Goal: Task Accomplishment & Management: Manage account settings

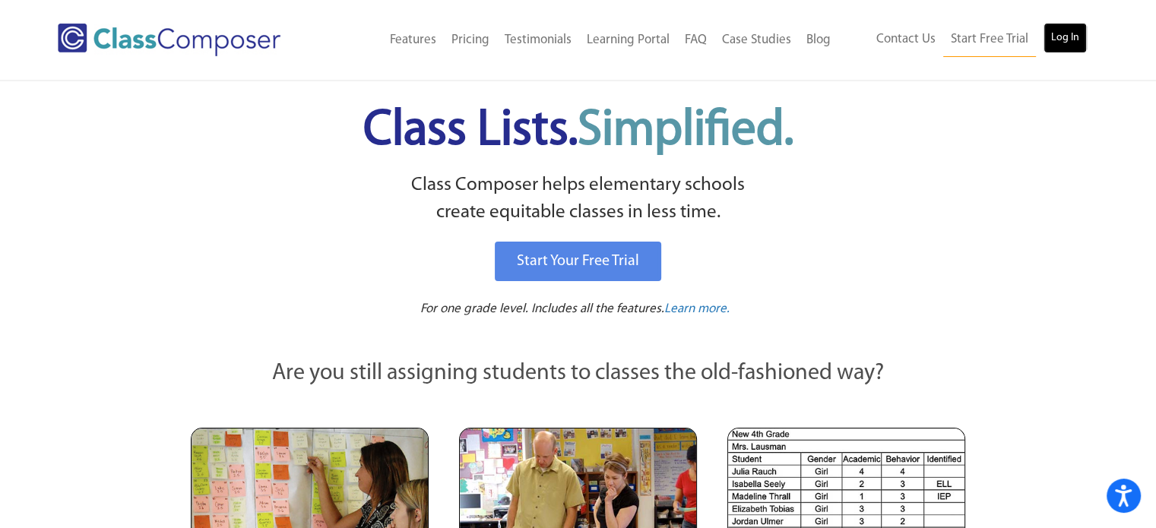
click at [1071, 42] on link "Log In" at bounding box center [1065, 38] width 43 height 30
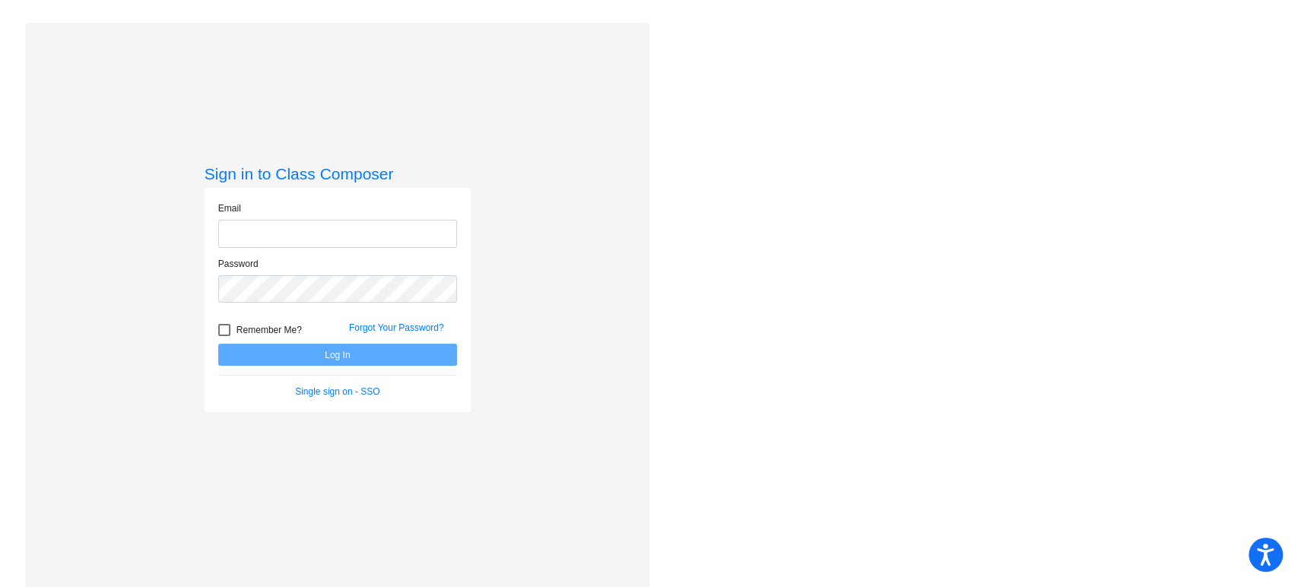
type input "meghan.fulmer@irsd.k12.de.us"
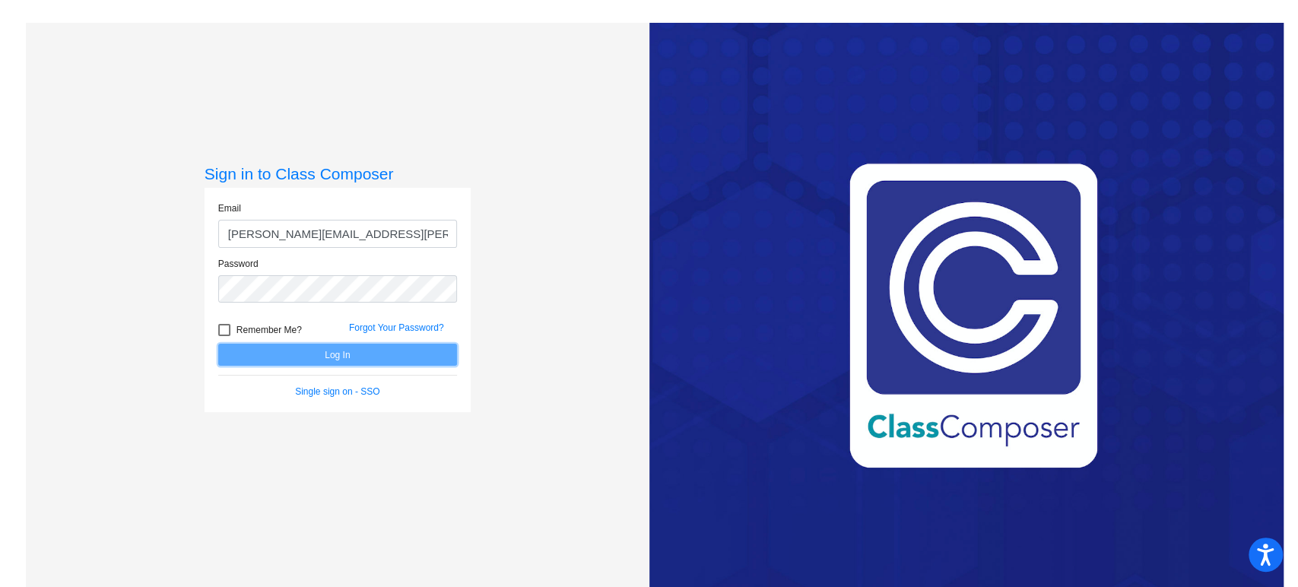
click at [302, 357] on button "Log In" at bounding box center [337, 355] width 239 height 22
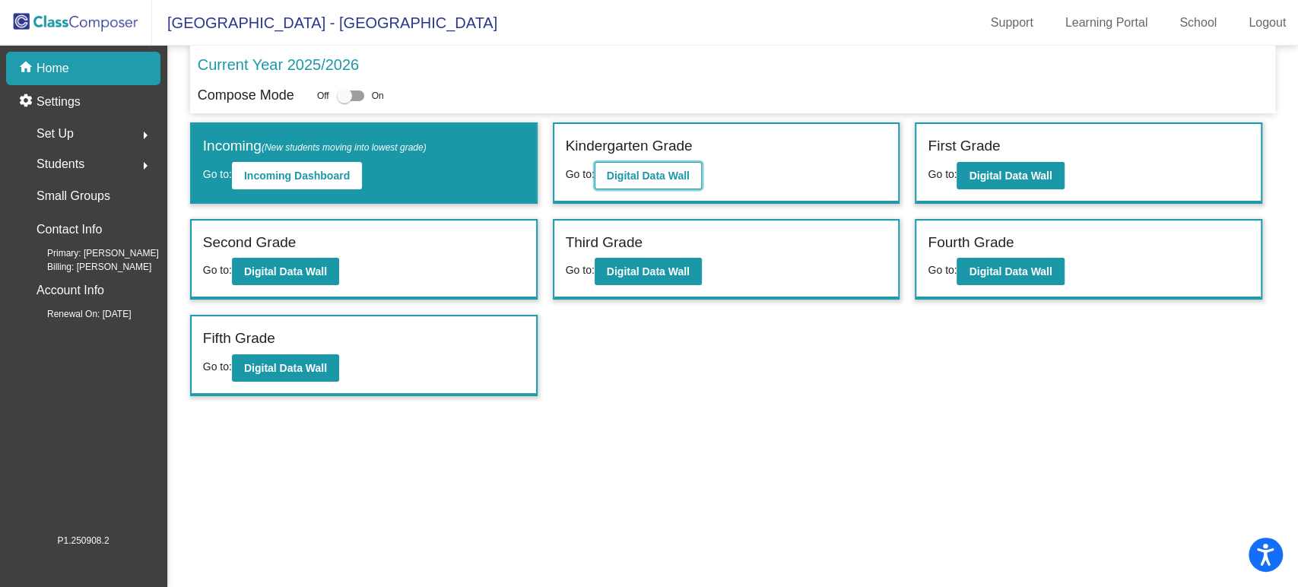
click at [633, 175] on b "Digital Data Wall" at bounding box center [648, 176] width 83 height 12
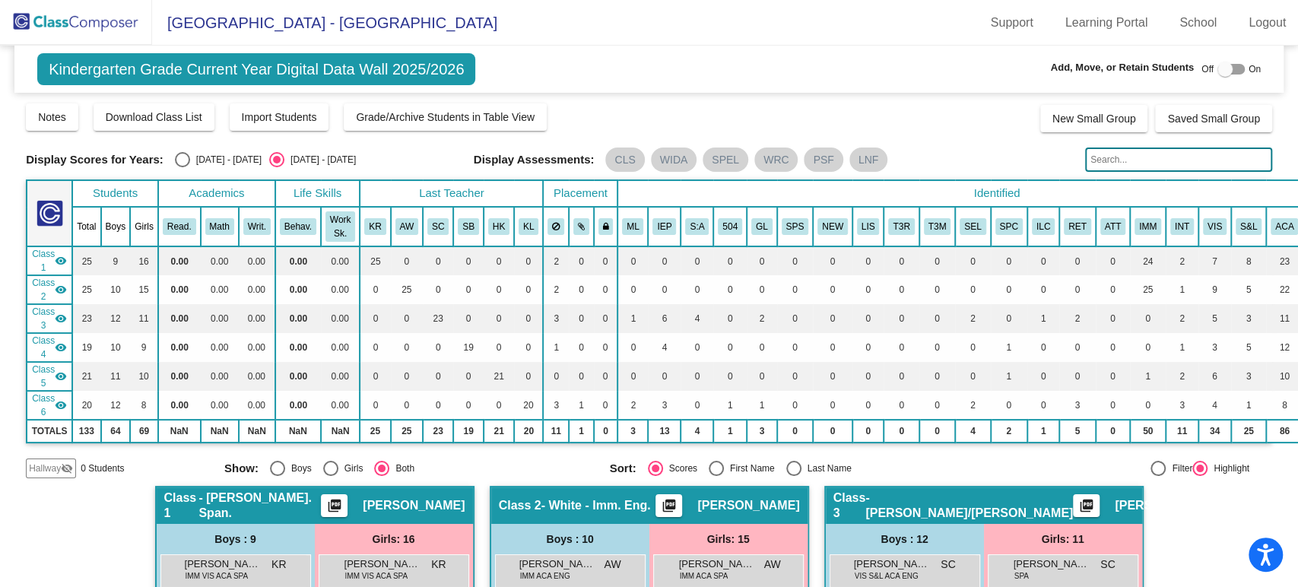
click at [62, 465] on mat-icon "visibility_off" at bounding box center [67, 468] width 12 height 12
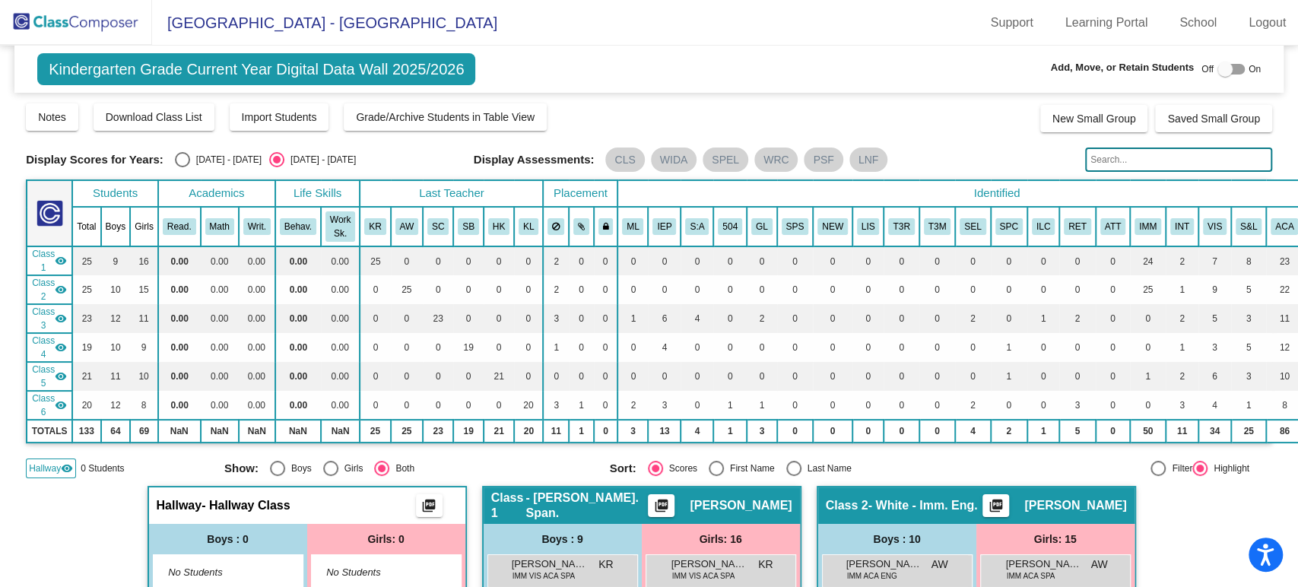
click at [1204, 65] on span "Off" at bounding box center [1207, 69] width 12 height 14
click at [1217, 64] on div at bounding box center [1224, 69] width 15 height 15
checkbox input "true"
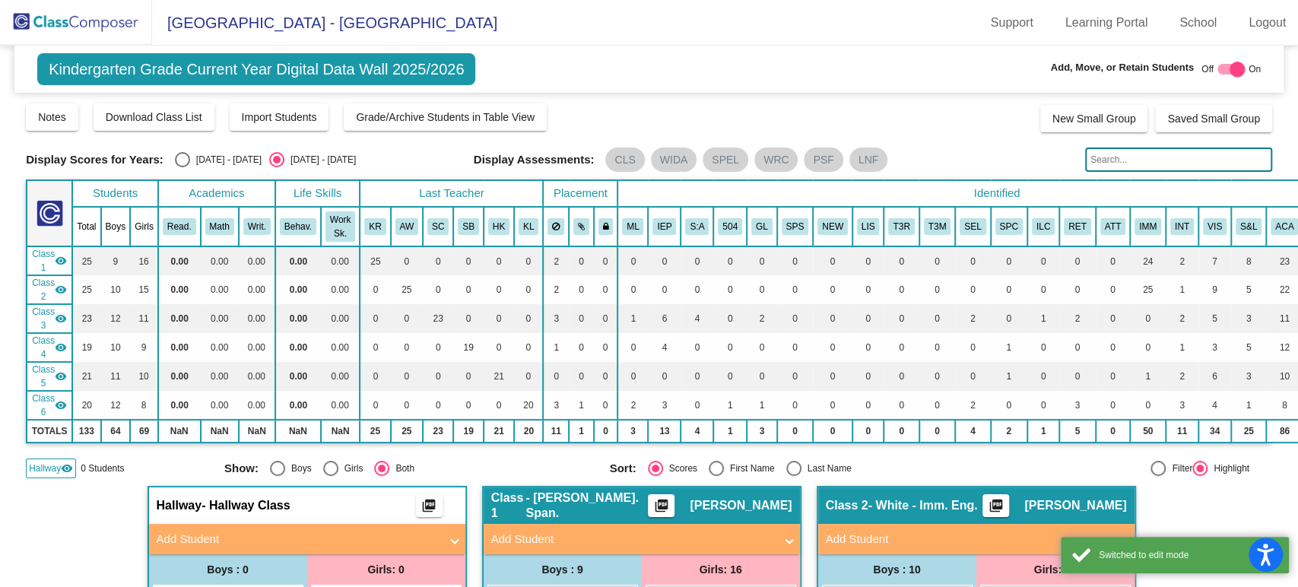
scroll to position [84, 0]
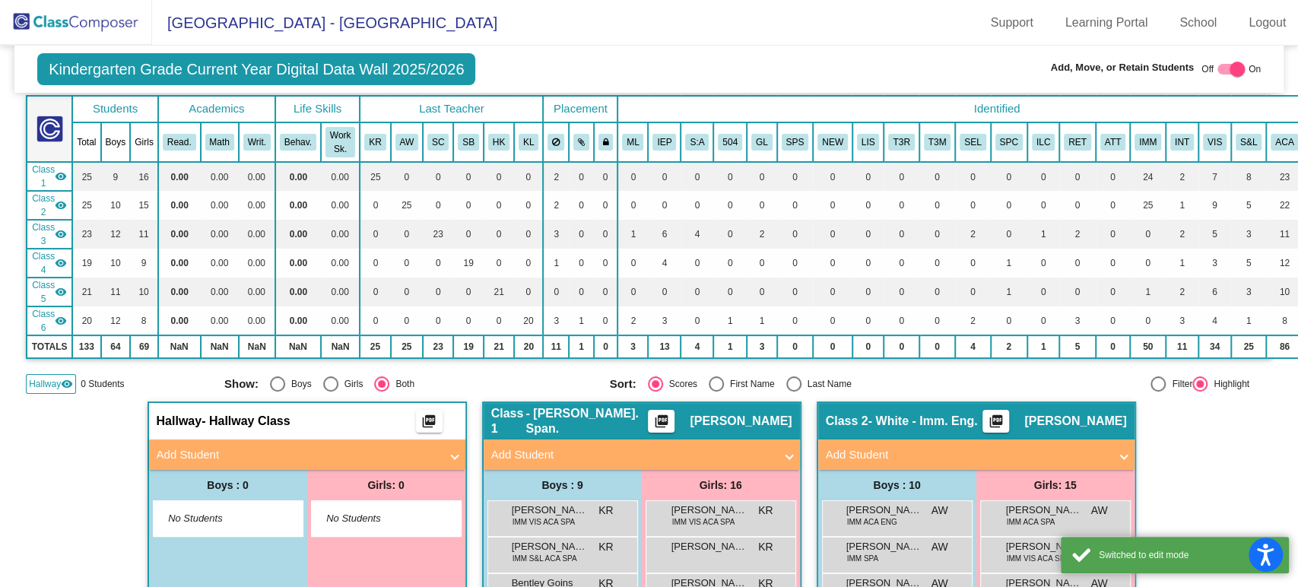
click at [341, 443] on mat-expansion-panel-header "Add Student" at bounding box center [307, 454] width 316 height 30
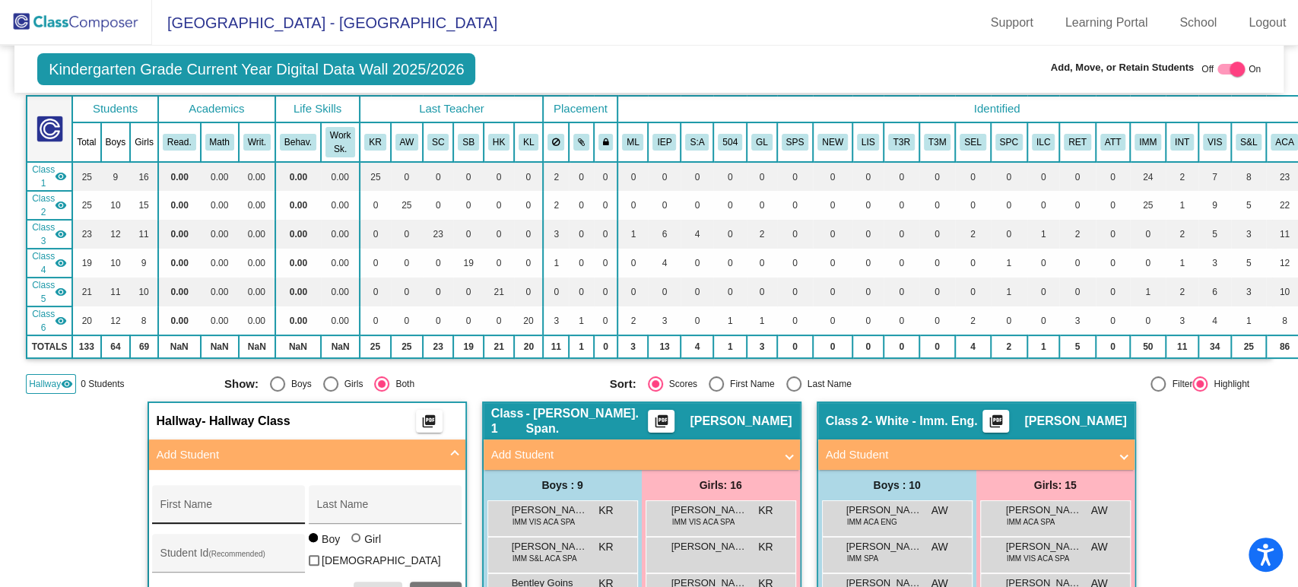
click at [240, 508] on input "First Name" at bounding box center [228, 510] width 137 height 12
type input "Joshua"
type input "Ramos Chun"
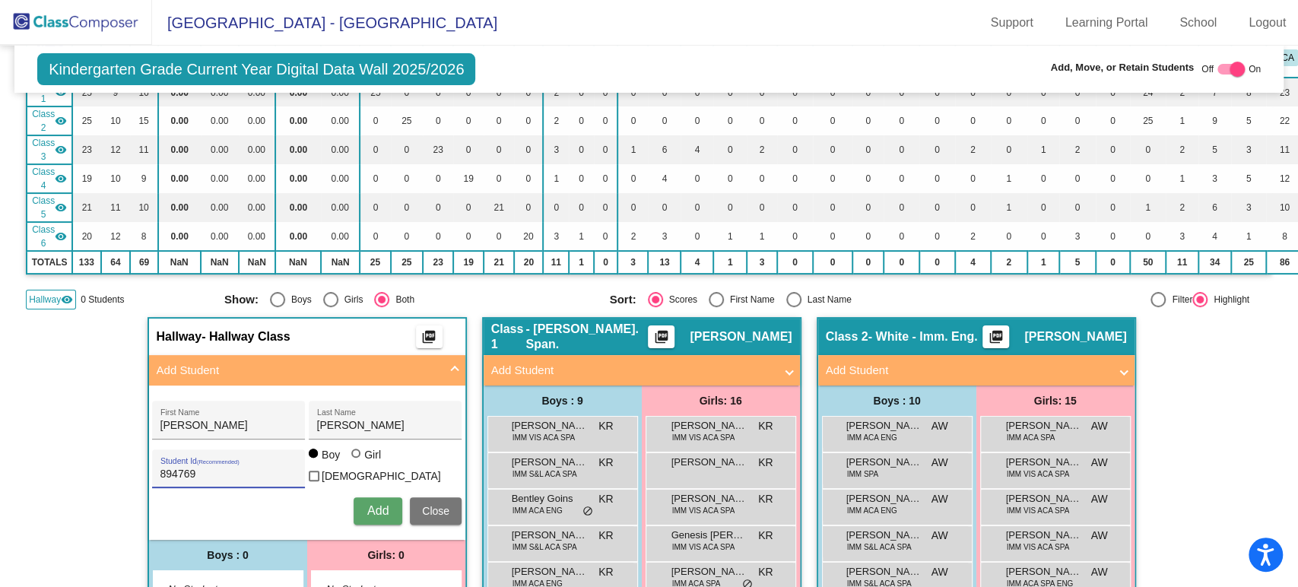
type input "894769"
click at [367, 506] on span "Add" at bounding box center [377, 510] width 21 height 13
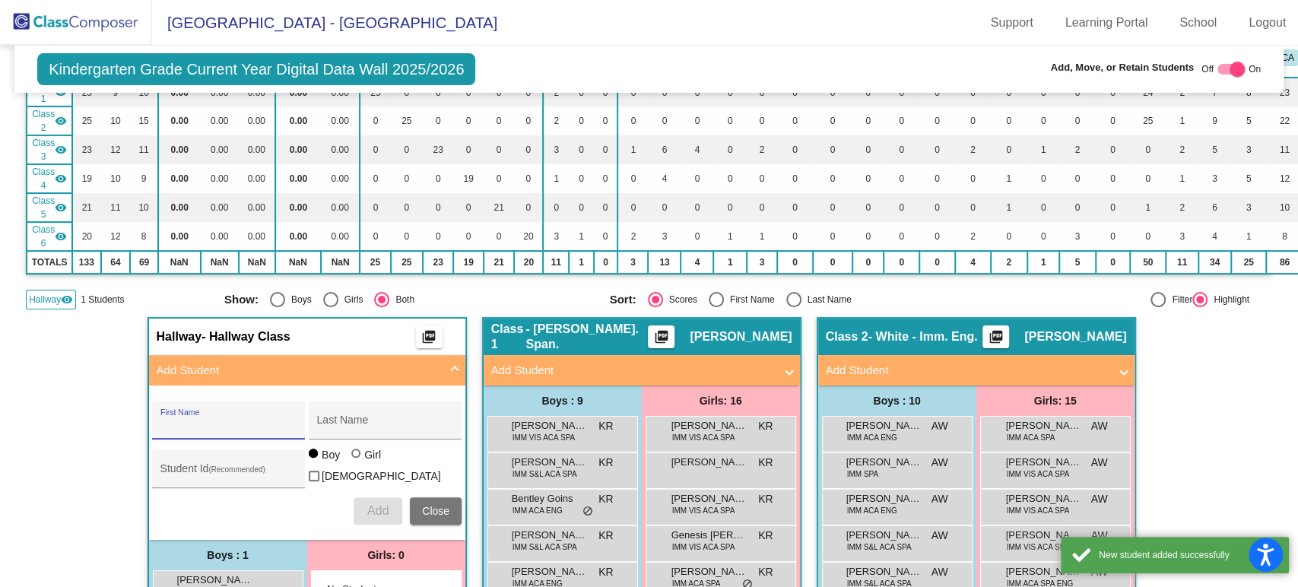
scroll to position [338, 0]
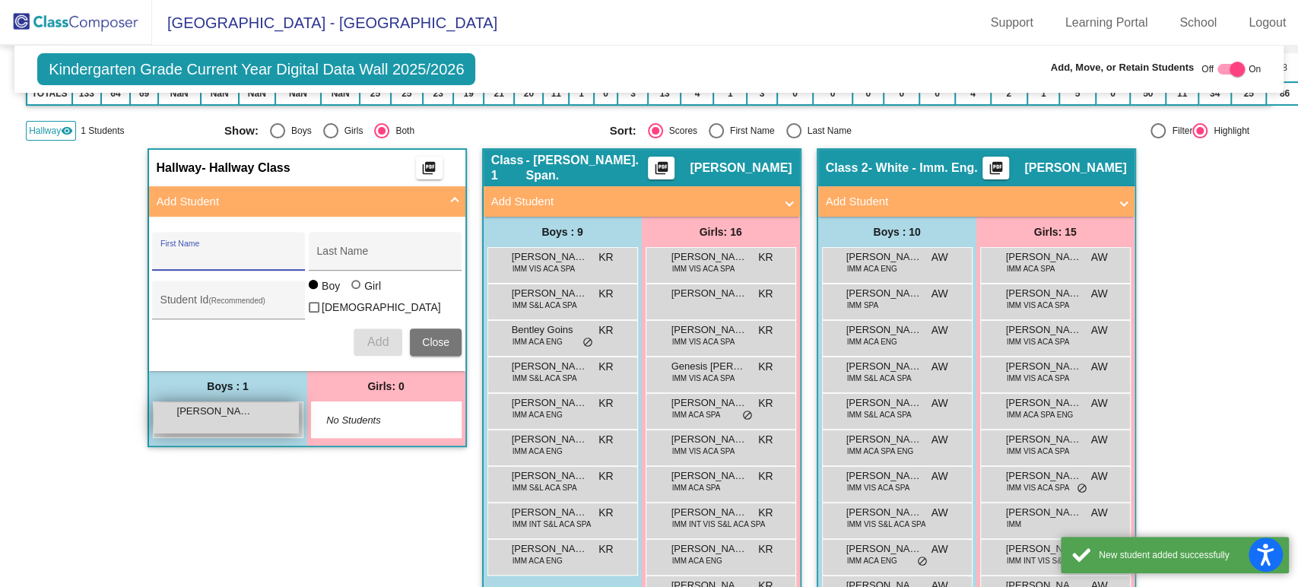
click at [255, 414] on div "Joshua Ramos Chun lock do_not_disturb_alt" at bounding box center [226, 417] width 145 height 31
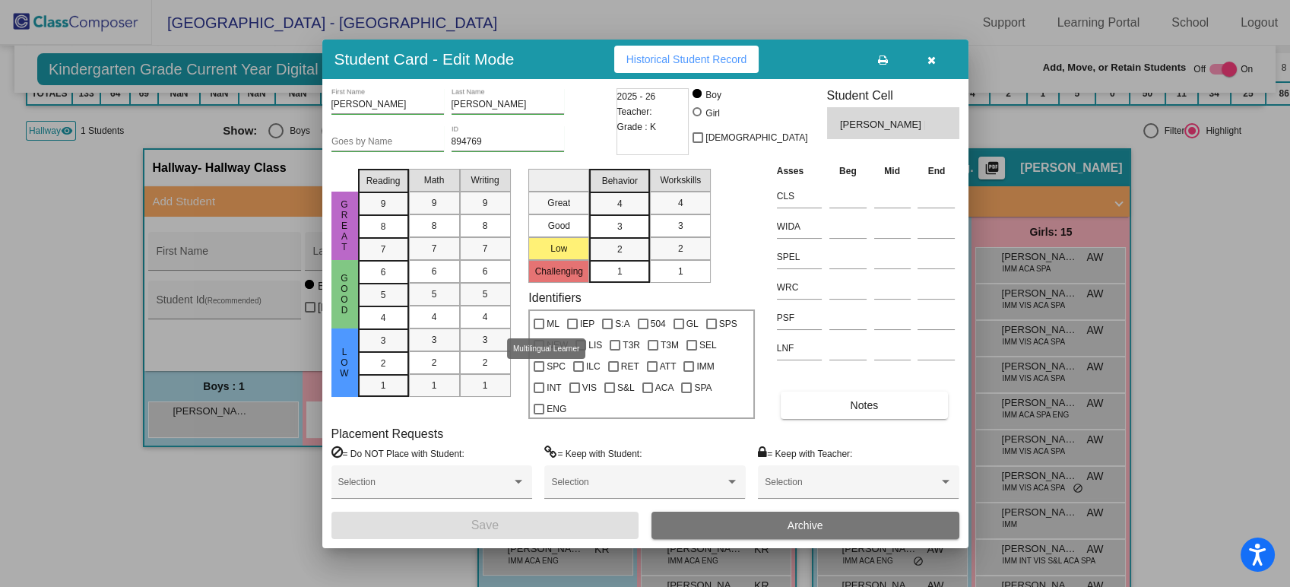
click at [547, 322] on span "ML" at bounding box center [553, 324] width 13 height 18
click at [539, 329] on input "ML" at bounding box center [538, 329] width 1 height 1
checkbox input "true"
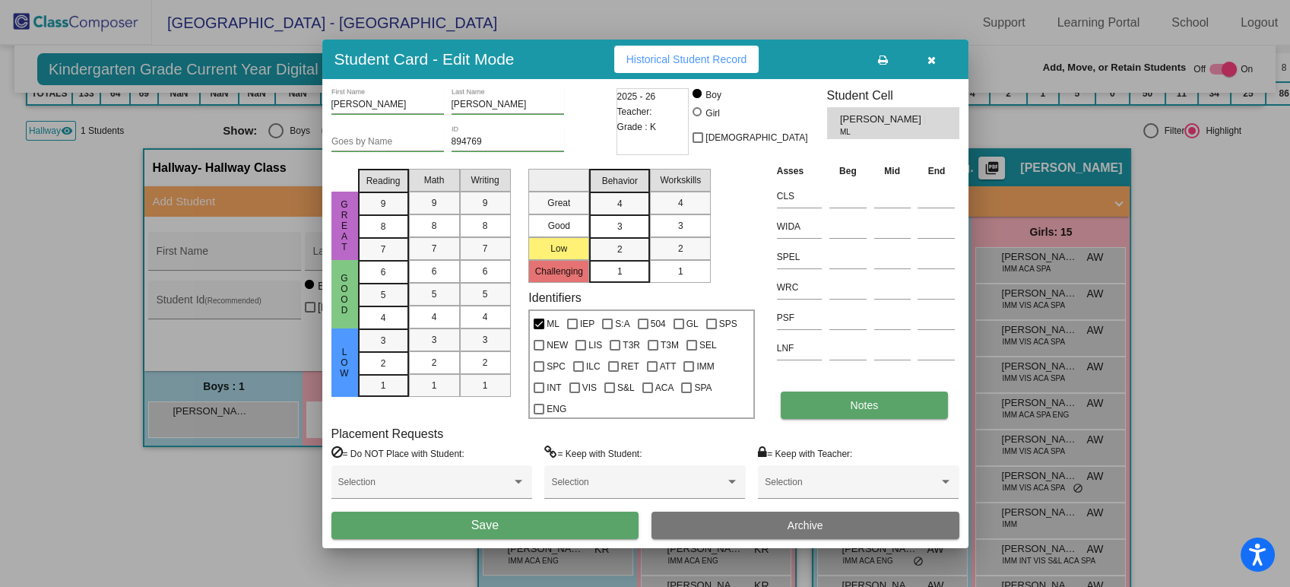
click at [828, 401] on button "Notes" at bounding box center [864, 405] width 167 height 27
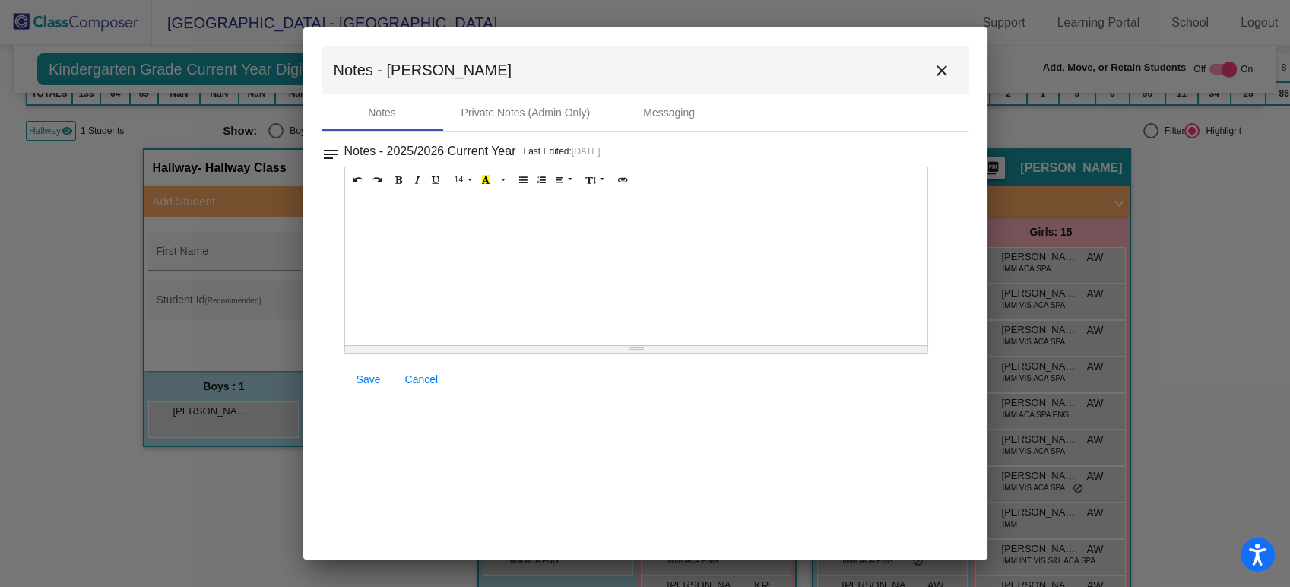
click at [395, 221] on div at bounding box center [636, 269] width 583 height 152
click at [519, 181] on icon "Unordered list (CTRL+SHIFT+NUM7)" at bounding box center [523, 179] width 8 height 9
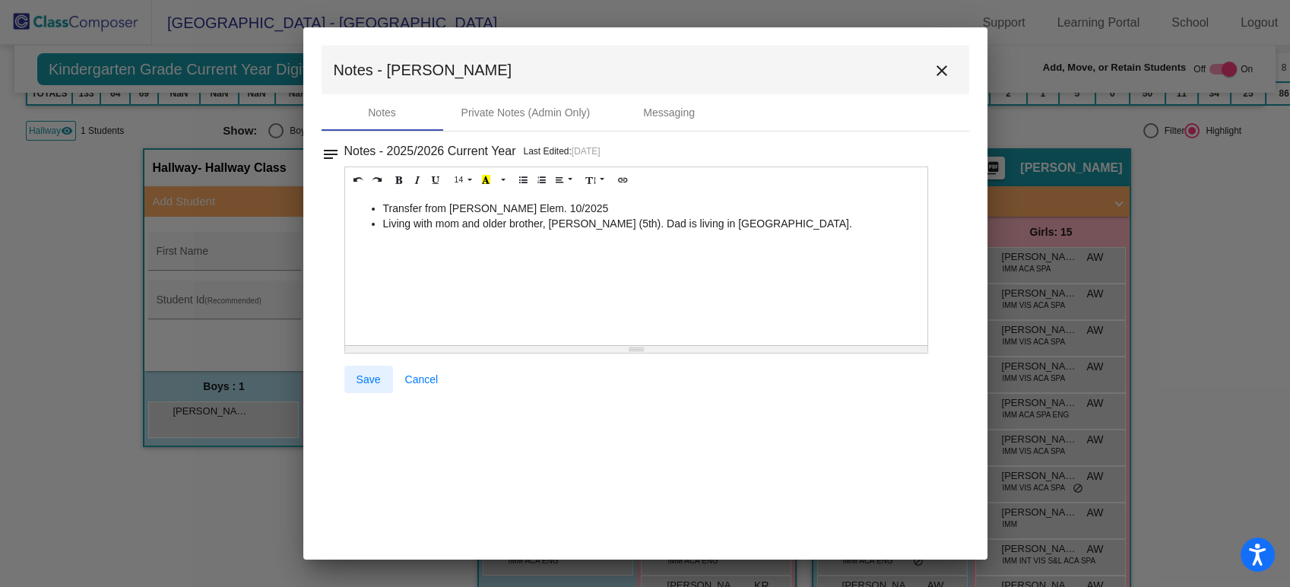
click at [371, 384] on link "Save" at bounding box center [368, 379] width 49 height 27
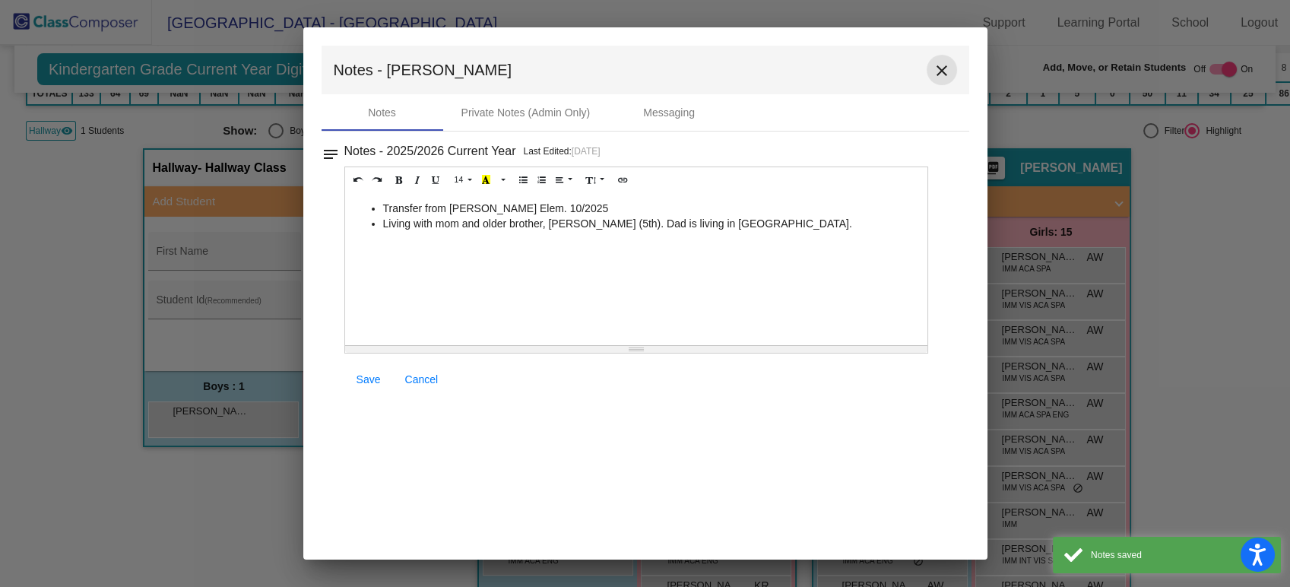
click at [943, 72] on mat-icon "close" at bounding box center [942, 71] width 18 height 18
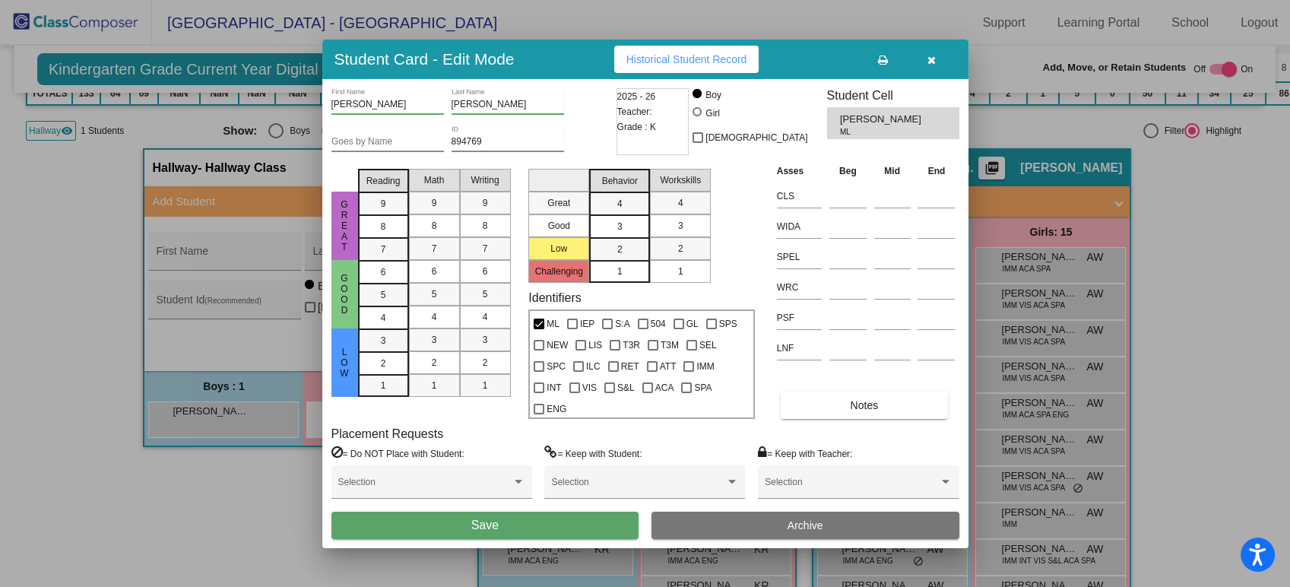
click at [550, 525] on button "Save" at bounding box center [486, 525] width 308 height 27
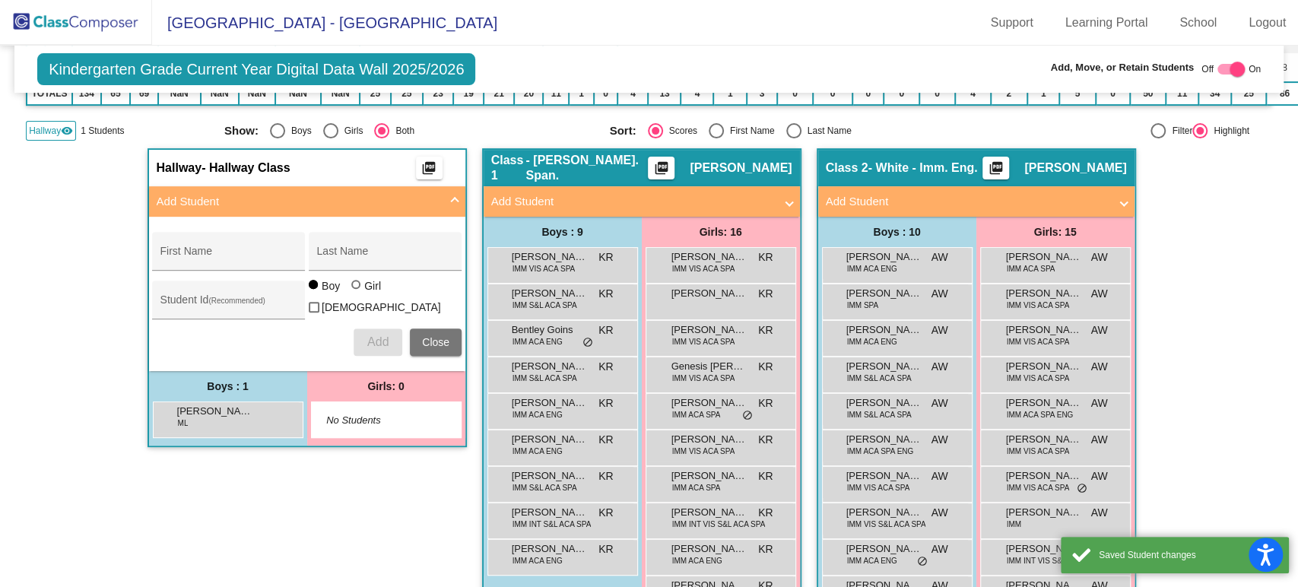
scroll to position [84, 0]
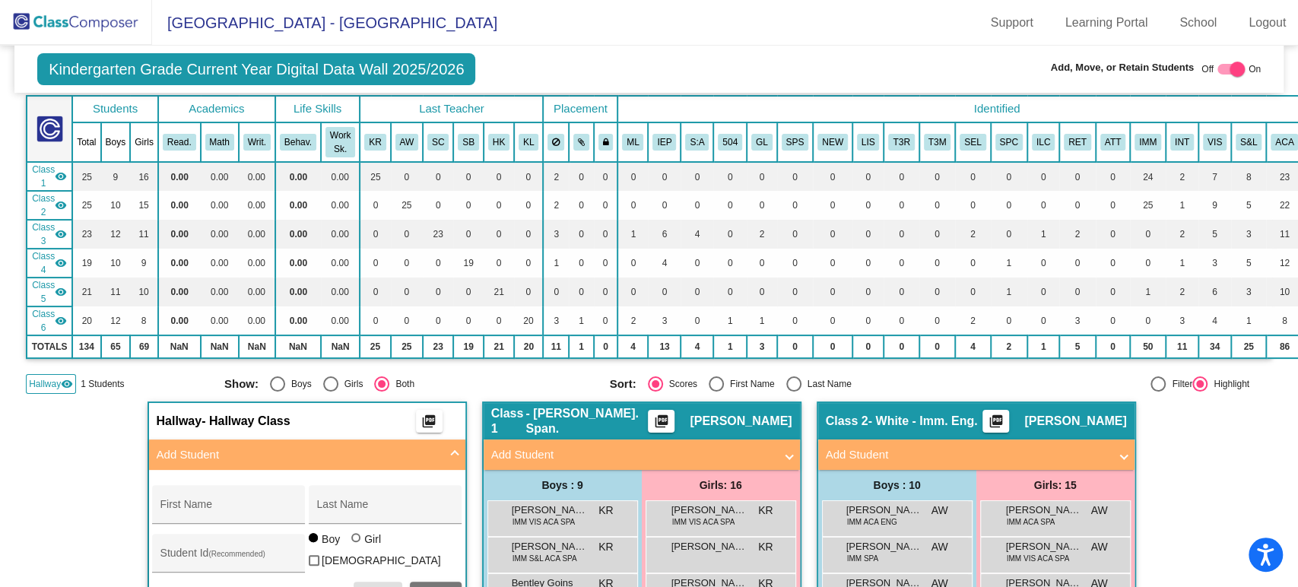
click at [75, 21] on img at bounding box center [76, 22] width 152 height 45
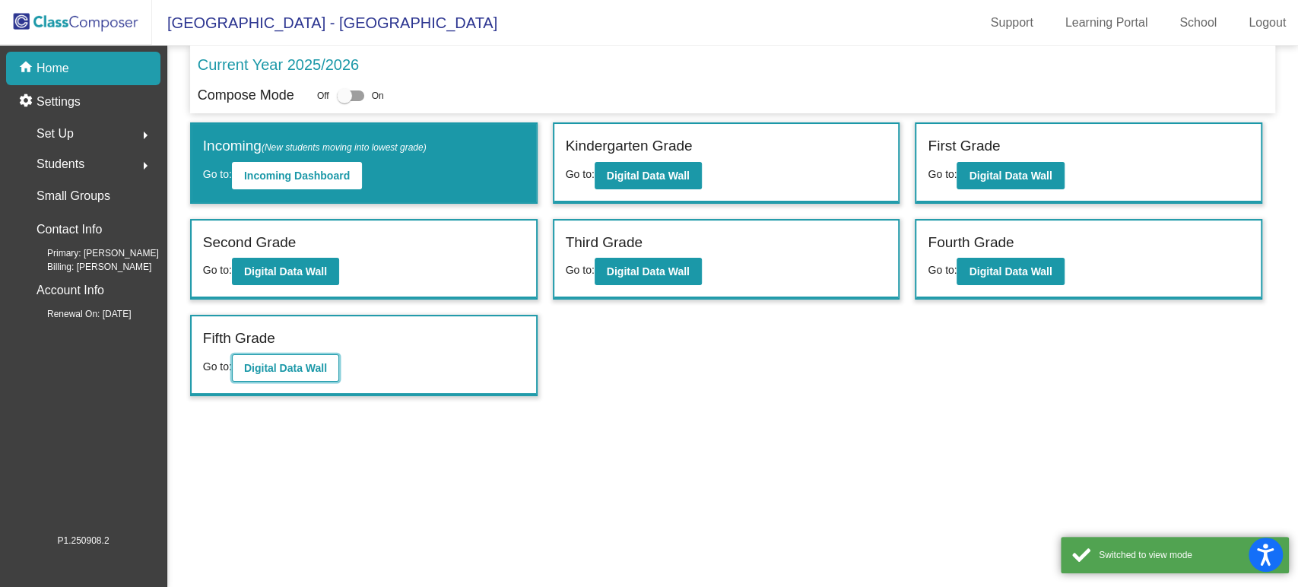
click at [313, 370] on b "Digital Data Wall" at bounding box center [285, 368] width 83 height 12
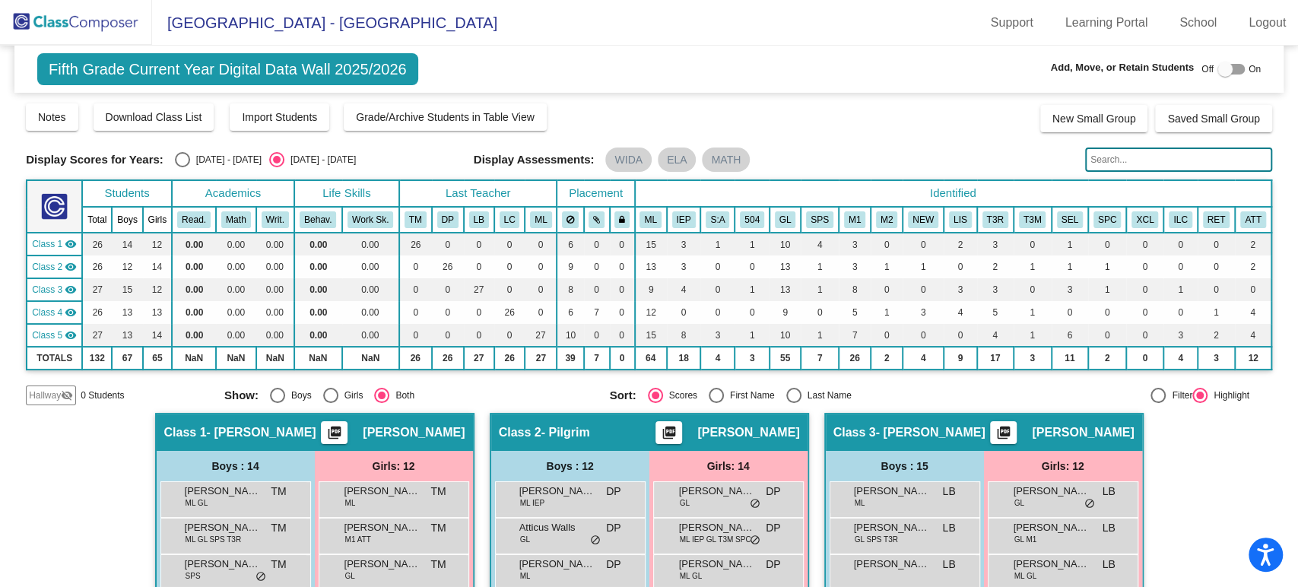
click at [1217, 71] on div at bounding box center [1224, 69] width 15 height 15
checkbox input "true"
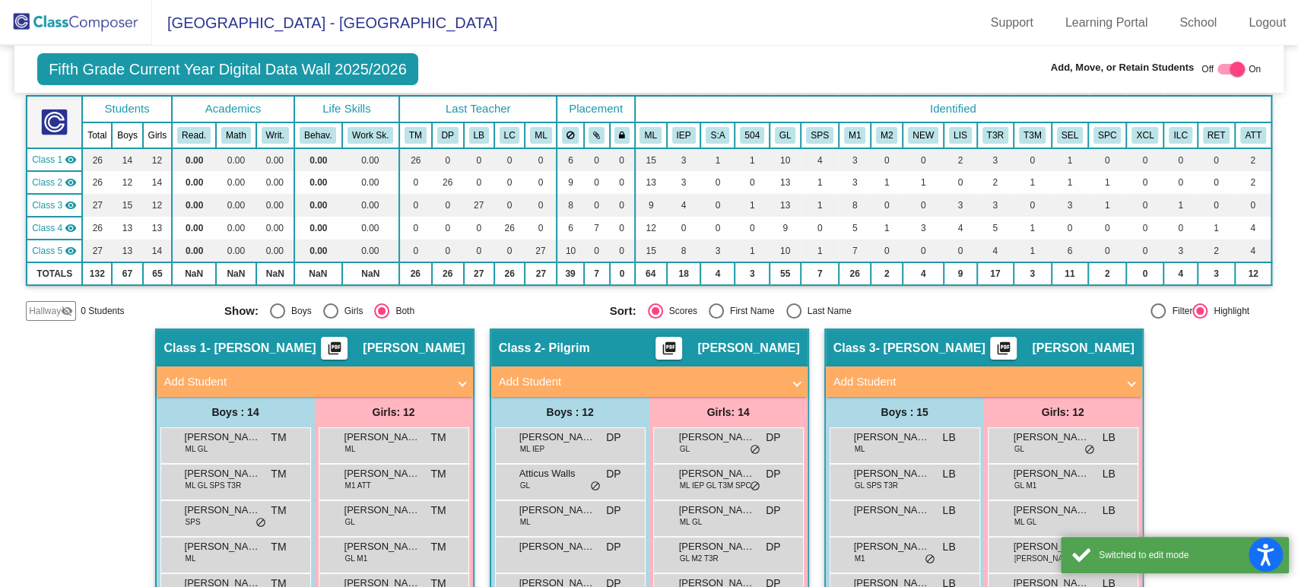
scroll to position [169, 0]
